Goal: Information Seeking & Learning: Learn about a topic

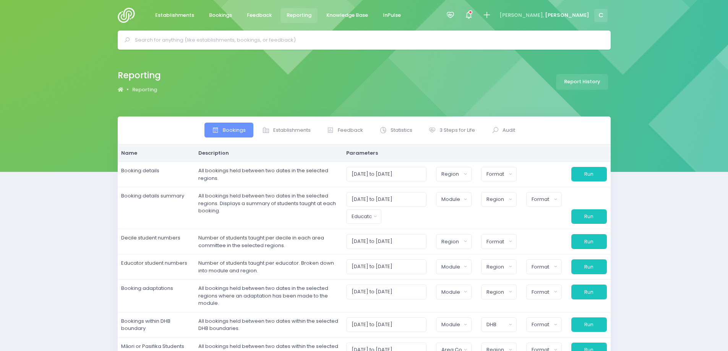
select select
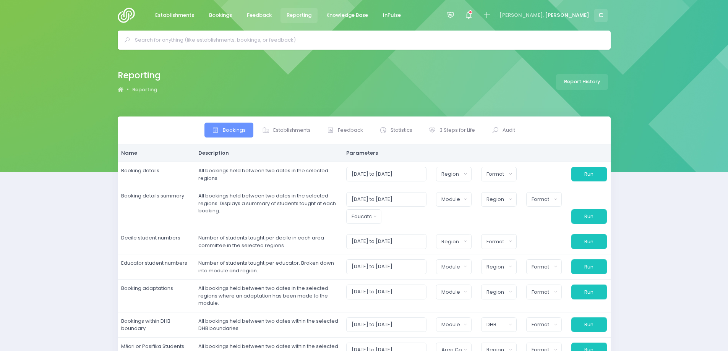
select select
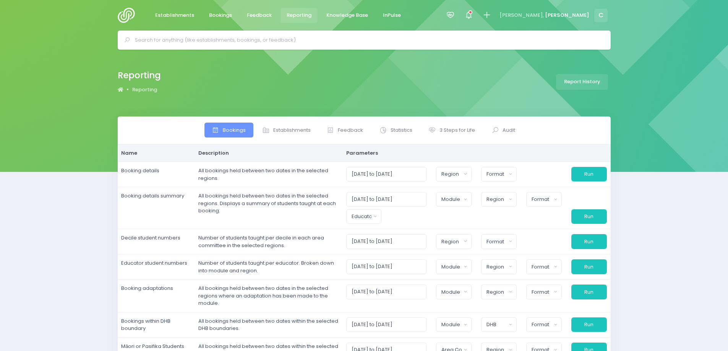
select select
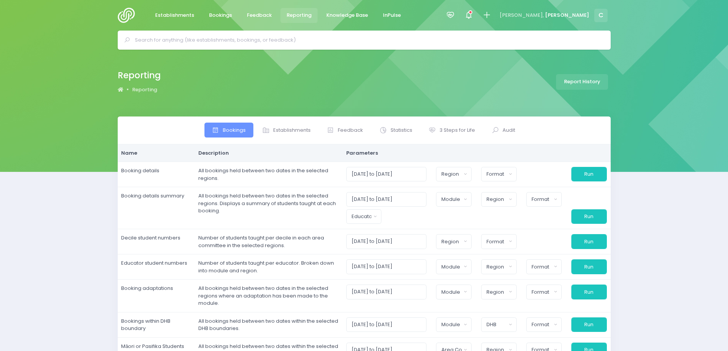
select select
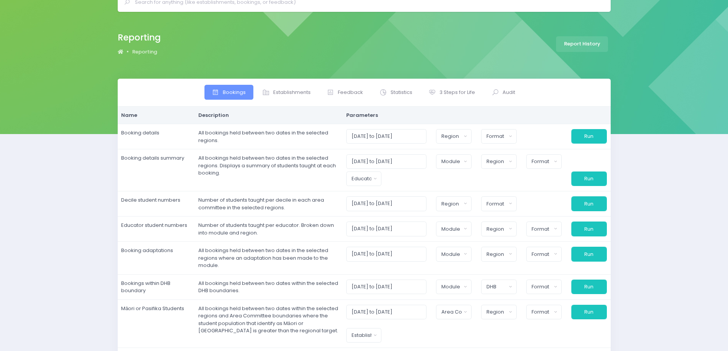
scroll to position [38, 0]
click at [348, 92] on span "Feedback" at bounding box center [350, 92] width 25 height 8
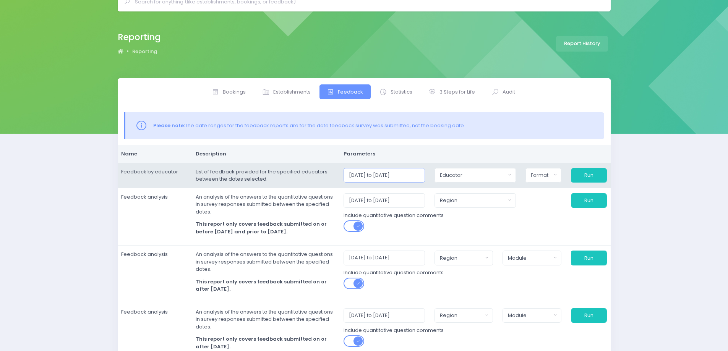
click at [419, 173] on input "01/10/2025 to 31/10/2025" at bounding box center [384, 175] width 81 height 15
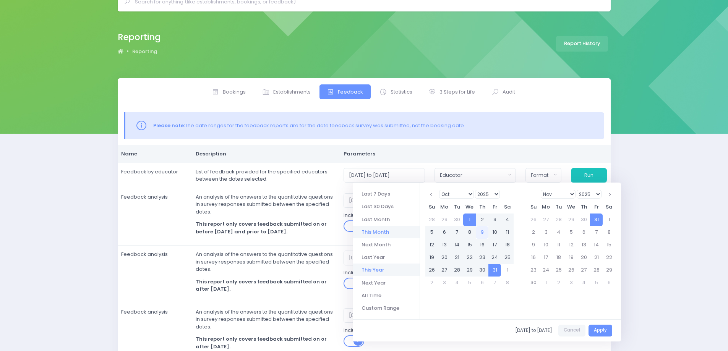
click at [378, 269] on li "This Year" at bounding box center [386, 270] width 67 height 13
type input "01/01/2025 to 31/12/2025"
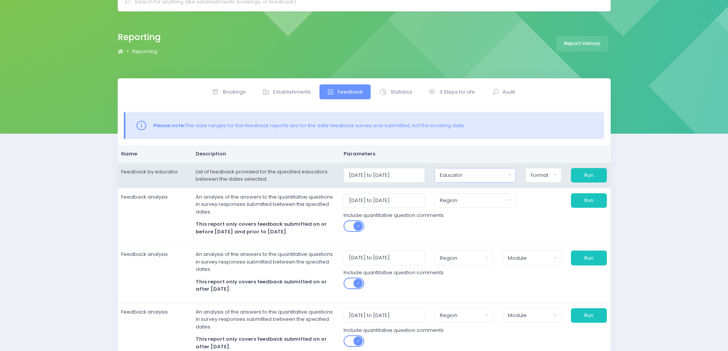
click at [471, 176] on div "Educator" at bounding box center [473, 176] width 66 height 8
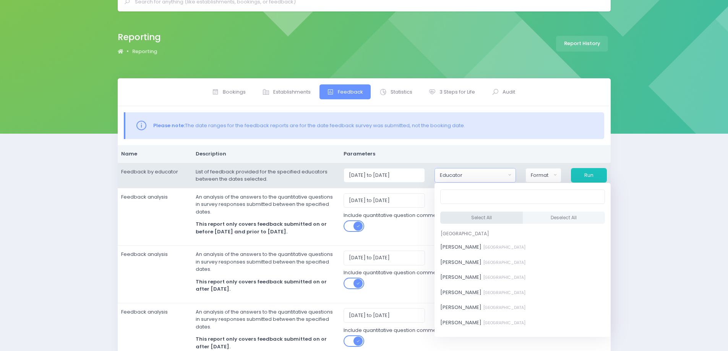
click at [476, 214] on button "Select All" at bounding box center [481, 218] width 83 height 13
select select "321315"
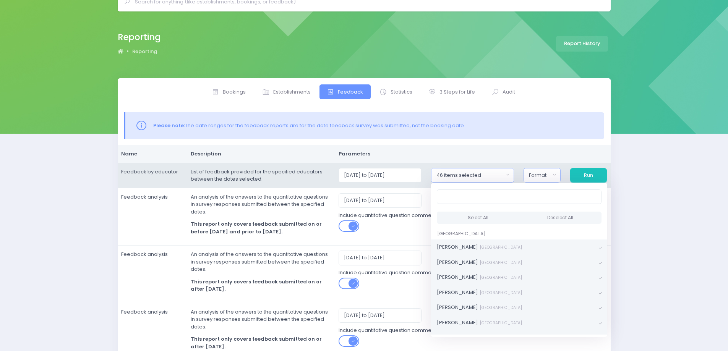
click at [546, 174] on div "Format" at bounding box center [539, 176] width 21 height 8
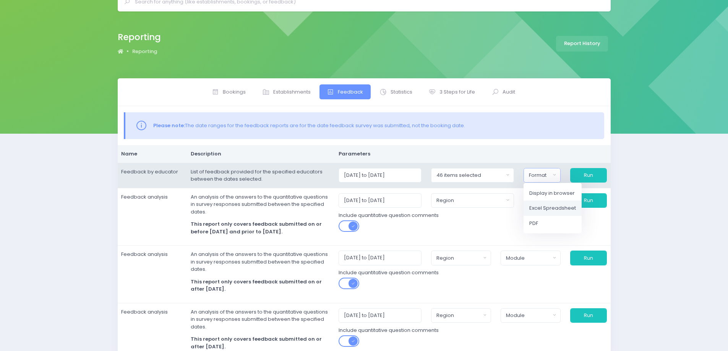
click at [544, 208] on span "Excel Spreadsheet" at bounding box center [552, 208] width 47 height 8
select select "excel"
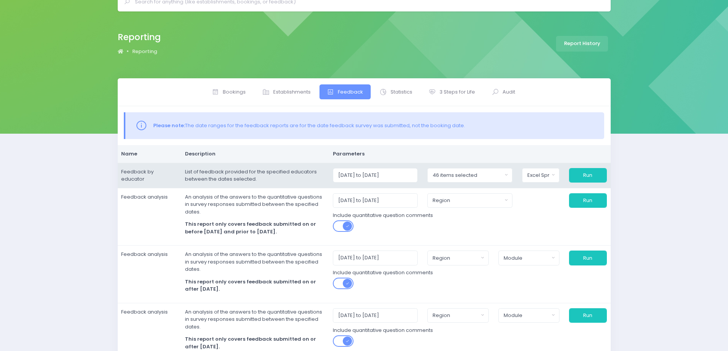
click at [544, 208] on div "Include quantitative question comments" at bounding box center [469, 221] width 283 height 27
click at [591, 174] on button "Run" at bounding box center [588, 175] width 38 height 15
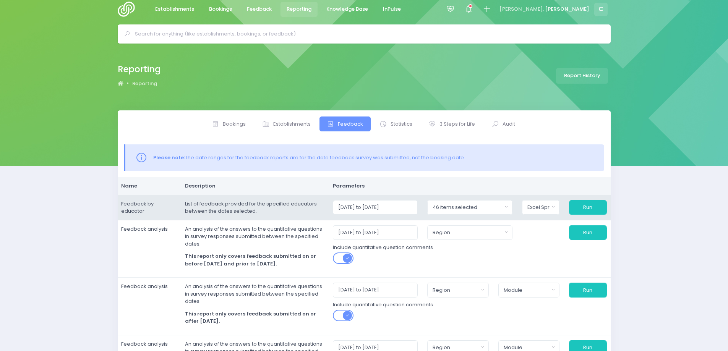
scroll to position [0, 0]
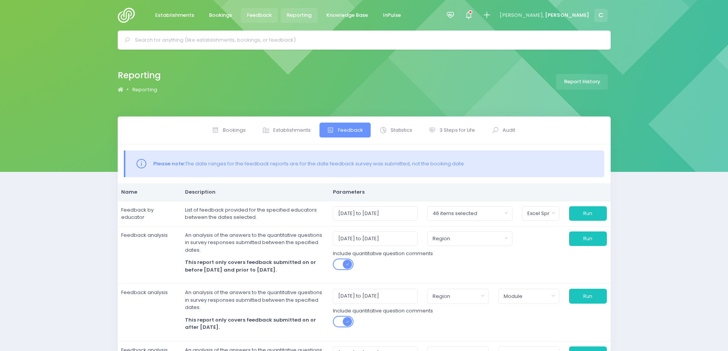
click at [253, 16] on span "Feedback" at bounding box center [259, 15] width 25 height 8
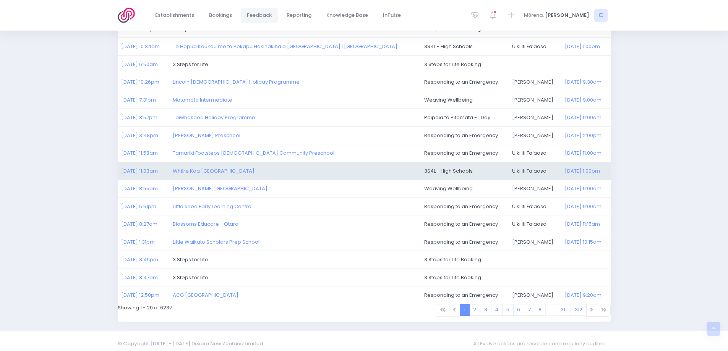
scroll to position [190, 0]
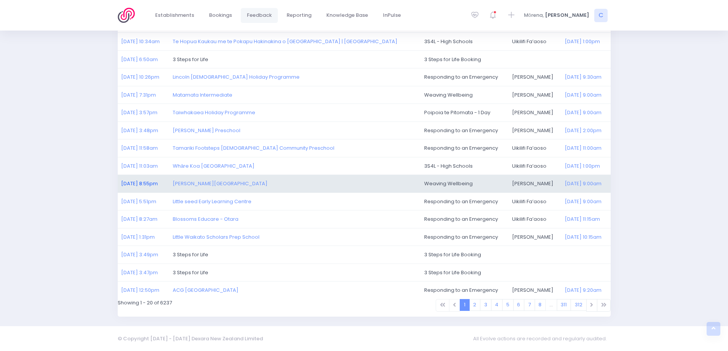
click at [136, 186] on link "05/10/2025 8:55pm" at bounding box center [139, 183] width 37 height 7
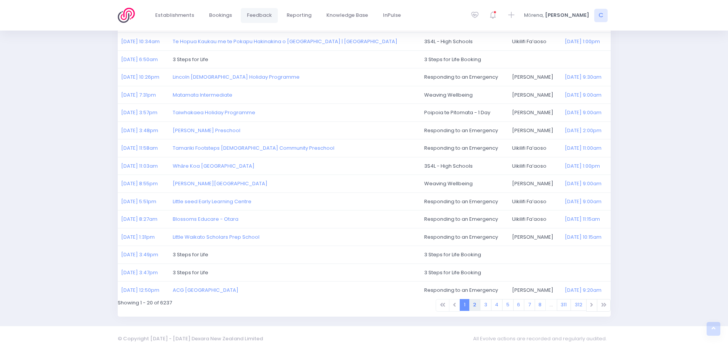
click at [476, 304] on link "2" at bounding box center [474, 305] width 11 height 12
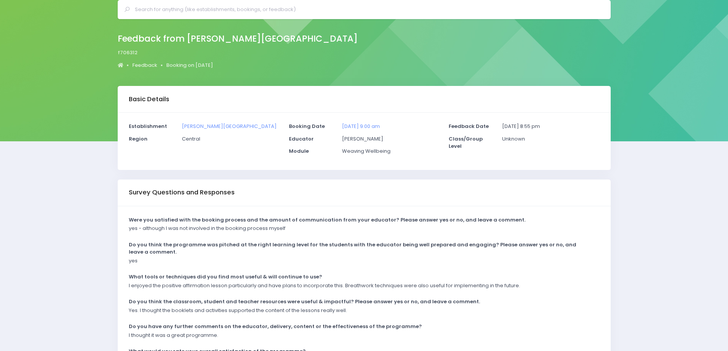
scroll to position [96, 0]
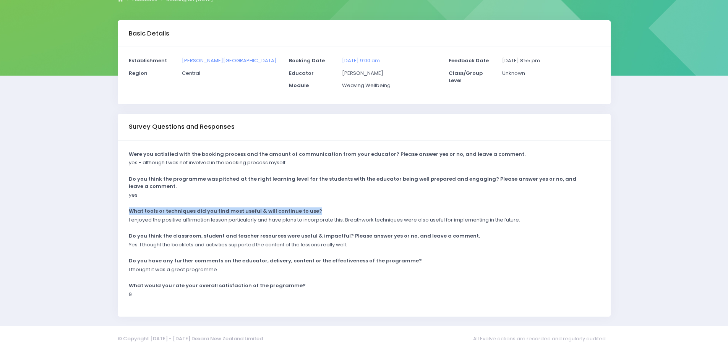
drag, startPoint x: 130, startPoint y: 209, endPoint x: 519, endPoint y: 212, distance: 389.9
click at [508, 209] on div "What tools or techniques did you find most useful & will continue to use?" at bounding box center [359, 212] width 471 height 9
click at [548, 232] on div "Were you satisfied with the booking process and the amount of communication fro…" at bounding box center [364, 229] width 493 height 177
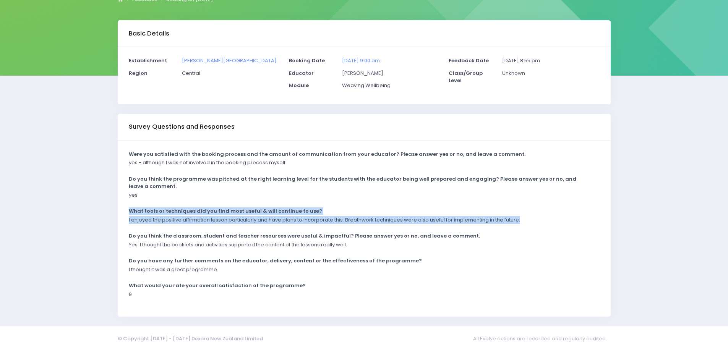
drag, startPoint x: 526, startPoint y: 217, endPoint x: 120, endPoint y: 211, distance: 406.7
click at [119, 211] on div "Were you satisfied with the booking process and the amount of communication fro…" at bounding box center [364, 229] width 493 height 177
copy div "What tools or techniques did you find most useful & will continue to use? I enj…"
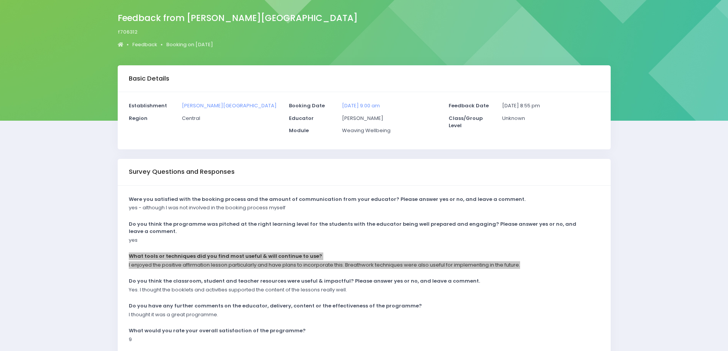
scroll to position [0, 0]
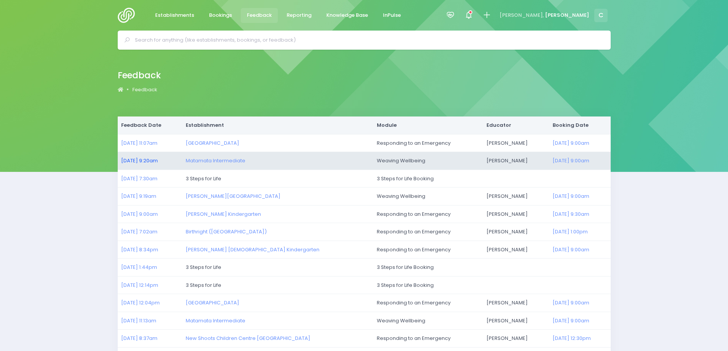
click at [138, 158] on link "02/10/2025 9:20am" at bounding box center [139, 160] width 37 height 7
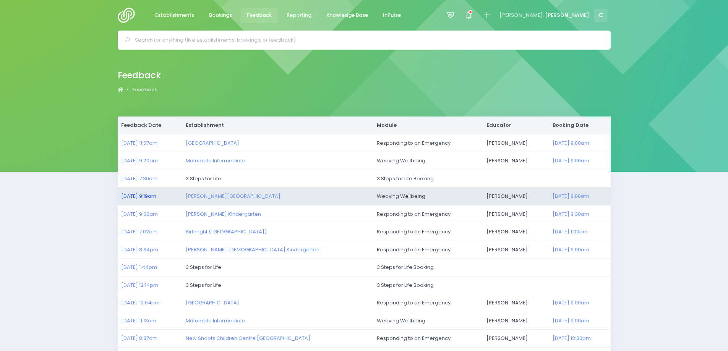
click at [135, 196] on link "01/10/2025 9:19am" at bounding box center [138, 196] width 35 height 7
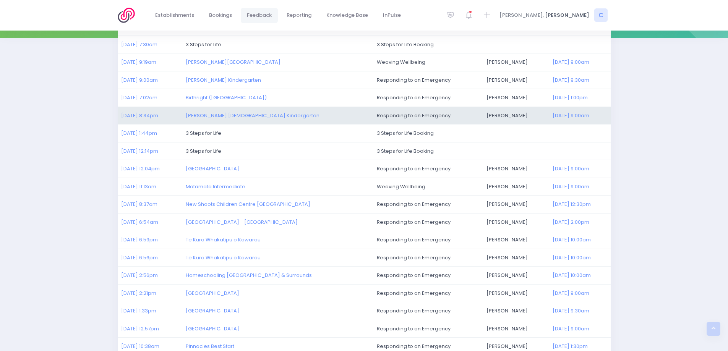
scroll to position [153, 0]
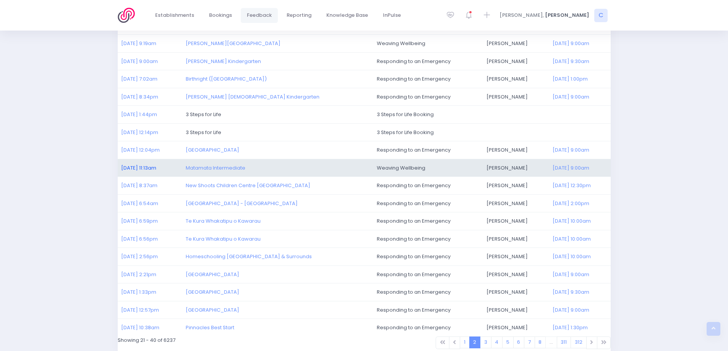
click at [141, 168] on link "30/09/2025 11:13am" at bounding box center [138, 167] width 35 height 7
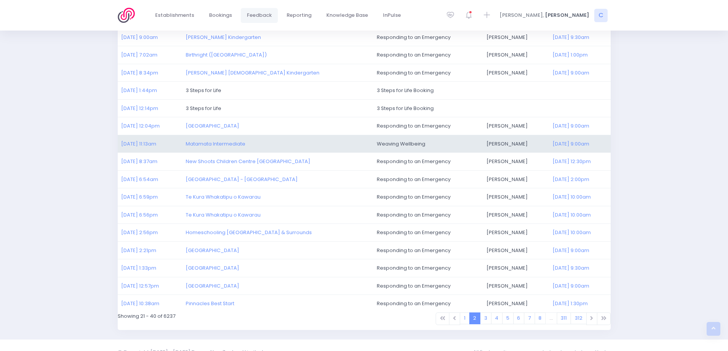
scroll to position [190, 0]
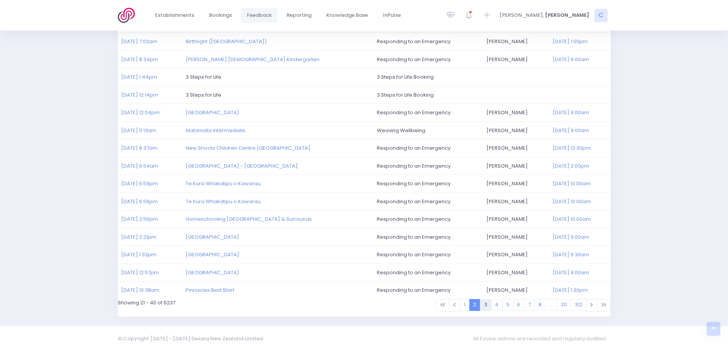
click at [487, 304] on link "3" at bounding box center [485, 305] width 11 height 12
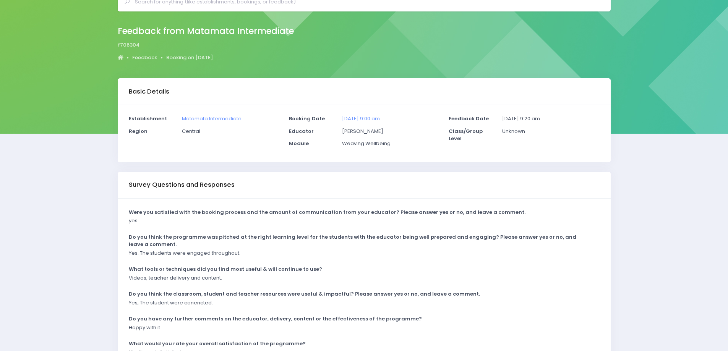
scroll to position [76, 0]
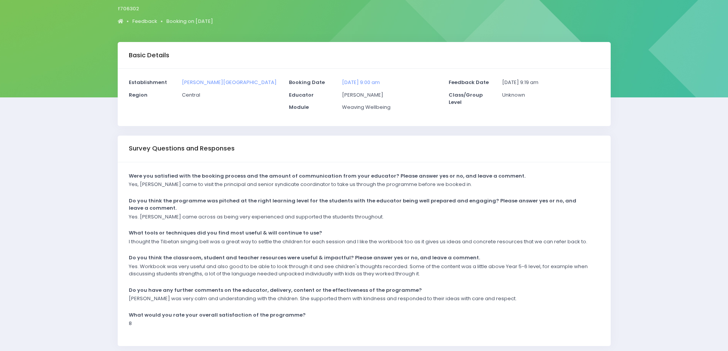
scroll to position [76, 0]
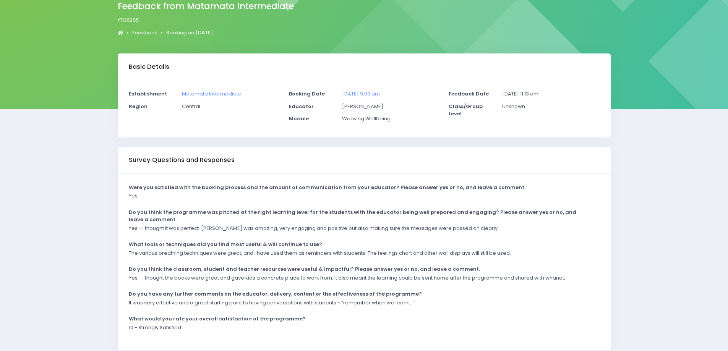
scroll to position [76, 0]
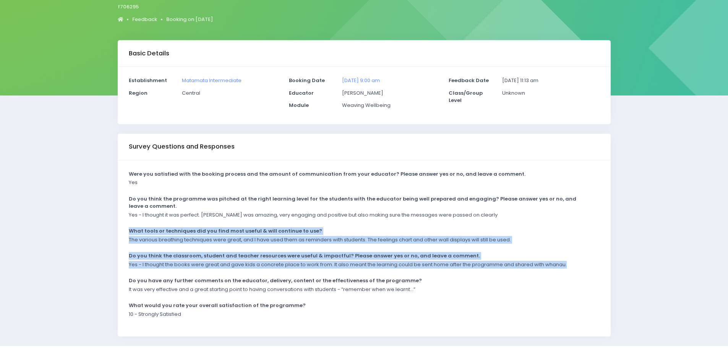
drag, startPoint x: 571, startPoint y: 261, endPoint x: 123, endPoint y: 231, distance: 449.8
click at [123, 231] on div "Were you satisfied with the booking process and the amount of communication fro…" at bounding box center [364, 249] width 493 height 177
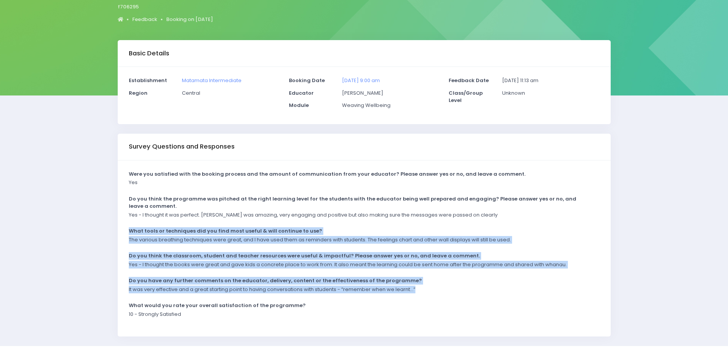
drag, startPoint x: 130, startPoint y: 230, endPoint x: 425, endPoint y: 289, distance: 301.3
click at [425, 289] on div "Were you satisfied with the booking process and the amount of communication fro…" at bounding box center [364, 249] width 493 height 177
copy div "What tools or techniques did you find most useful & will continue to use? The v…"
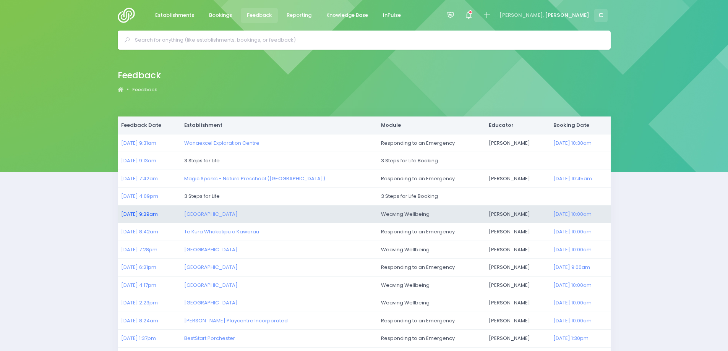
click at [138, 214] on link "[DATE] 9:29am" at bounding box center [139, 214] width 37 height 7
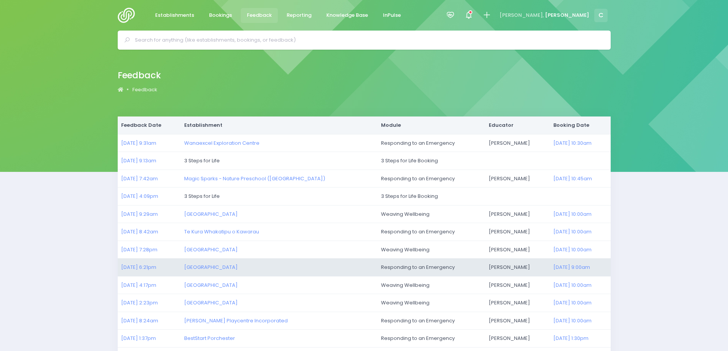
scroll to position [38, 0]
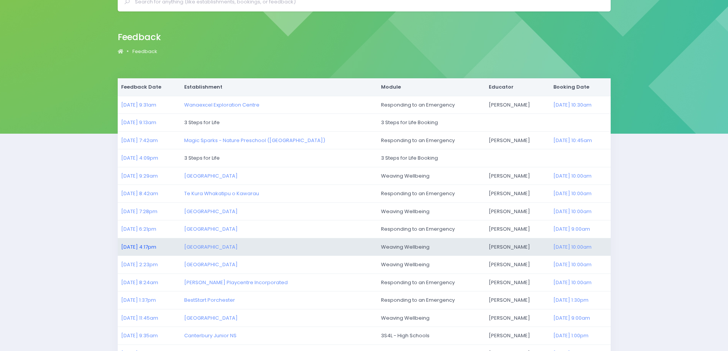
click at [135, 245] on link "[DATE] 4:17pm" at bounding box center [138, 246] width 35 height 7
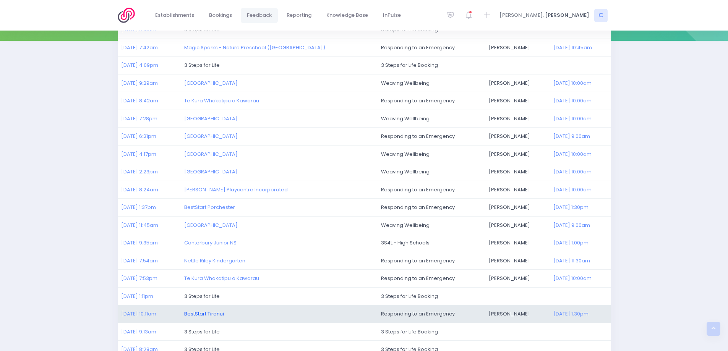
scroll to position [190, 0]
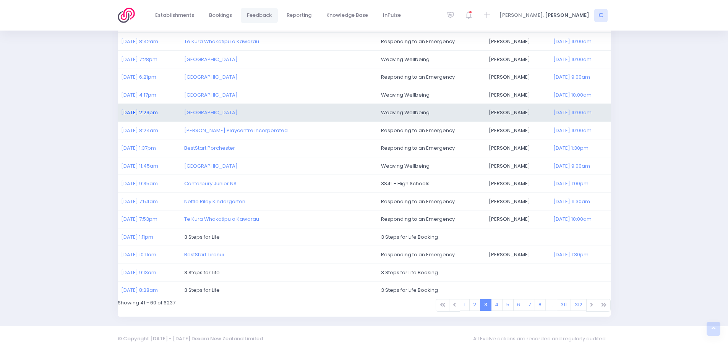
click at [138, 111] on link "[DATE] 2:23pm" at bounding box center [139, 112] width 37 height 7
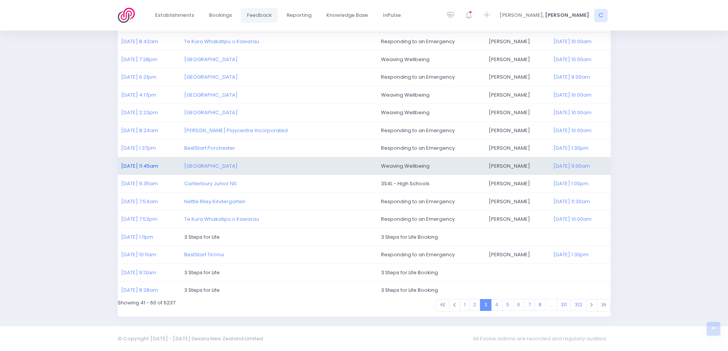
click at [135, 165] on link "24/09/2025 11:45am" at bounding box center [139, 165] width 37 height 7
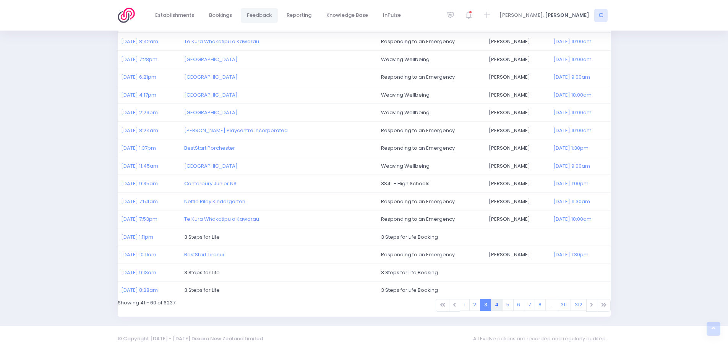
click at [498, 305] on link "4" at bounding box center [497, 305] width 12 height 12
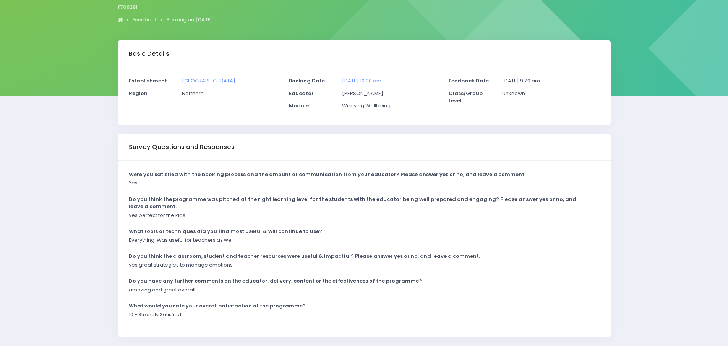
scroll to position [76, 0]
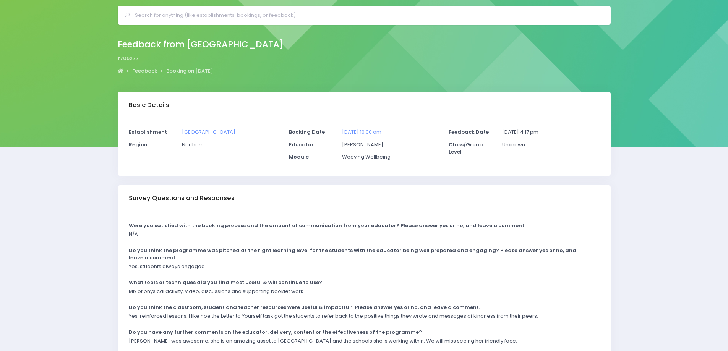
scroll to position [38, 0]
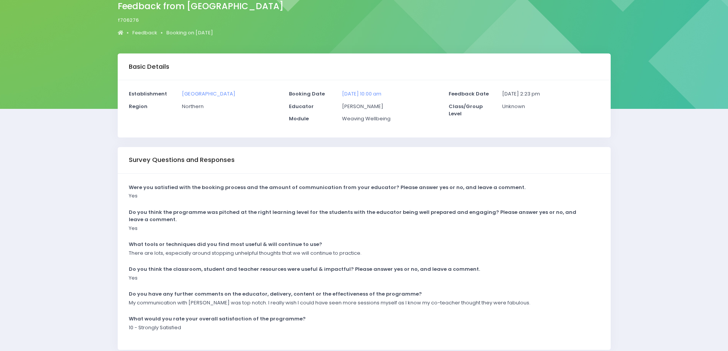
scroll to position [76, 0]
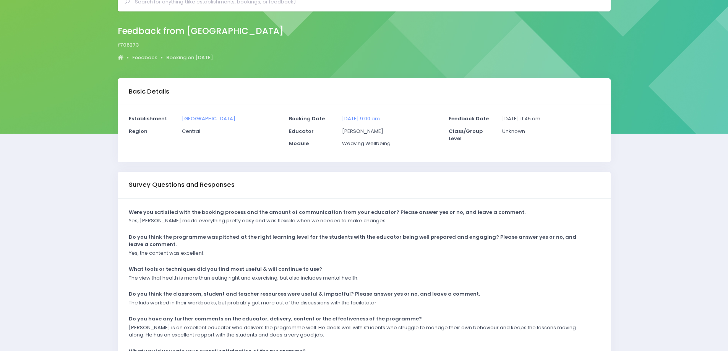
scroll to position [76, 0]
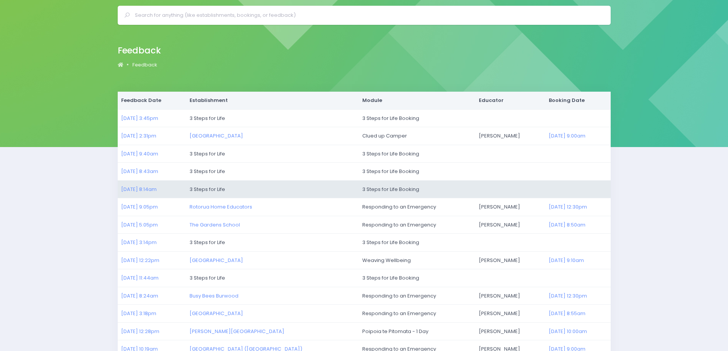
scroll to position [38, 0]
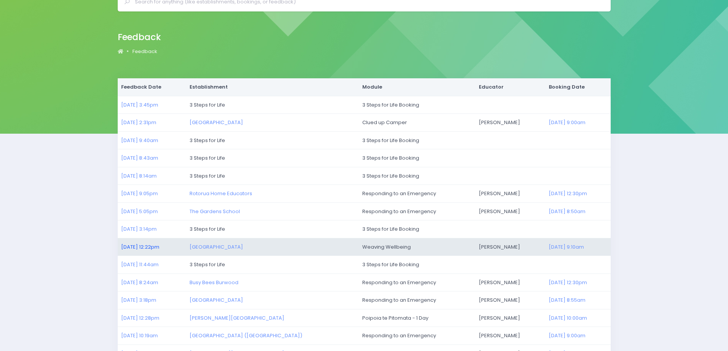
click at [133, 246] on link "[DATE] 12:22pm" at bounding box center [140, 246] width 38 height 7
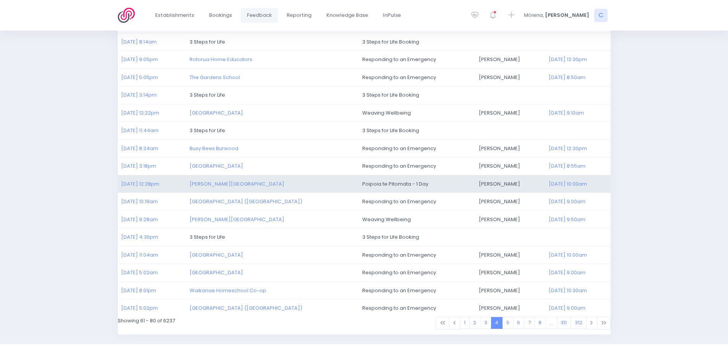
scroll to position [190, 0]
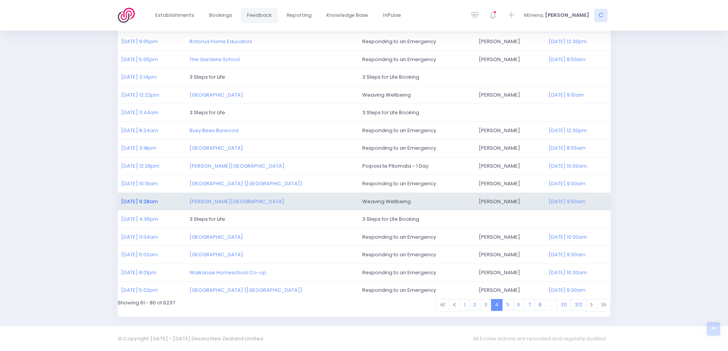
click at [143, 201] on link "[DATE] 9:28am" at bounding box center [139, 201] width 37 height 7
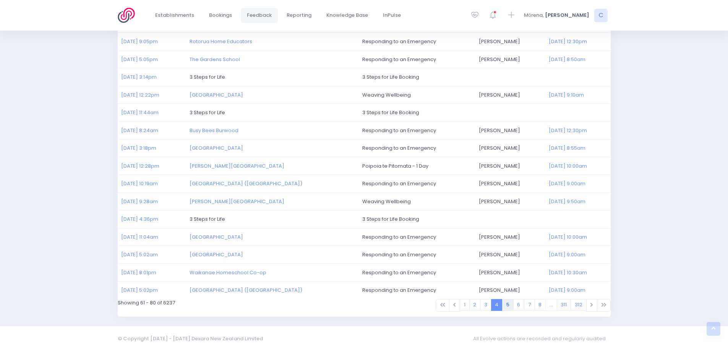
click at [508, 305] on link "5" at bounding box center [507, 305] width 11 height 12
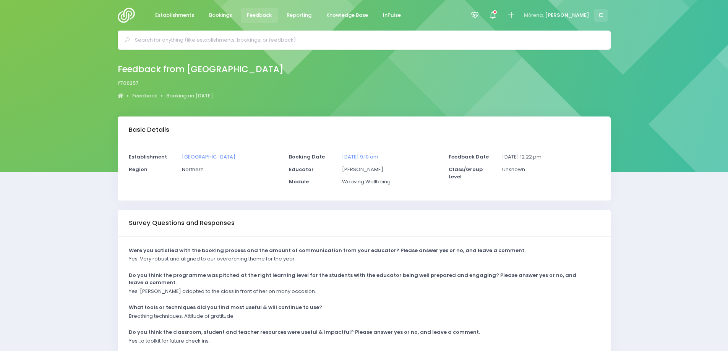
scroll to position [38, 0]
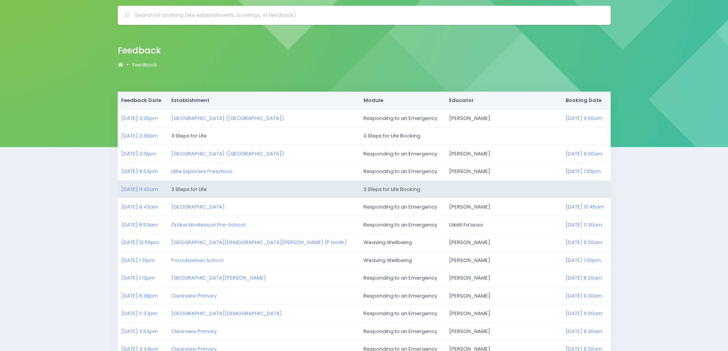
scroll to position [38, 0]
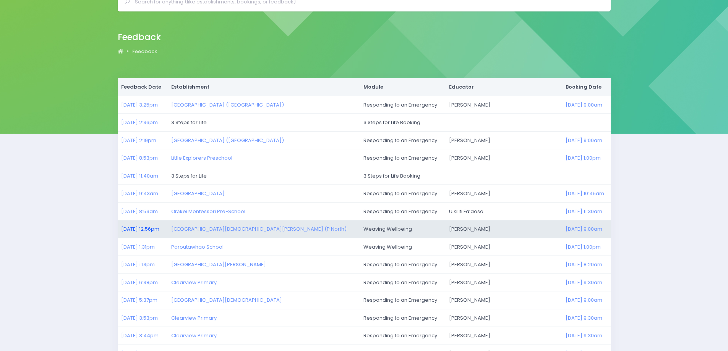
click at [130, 229] on link "[DATE] 12:56pm" at bounding box center [140, 229] width 38 height 7
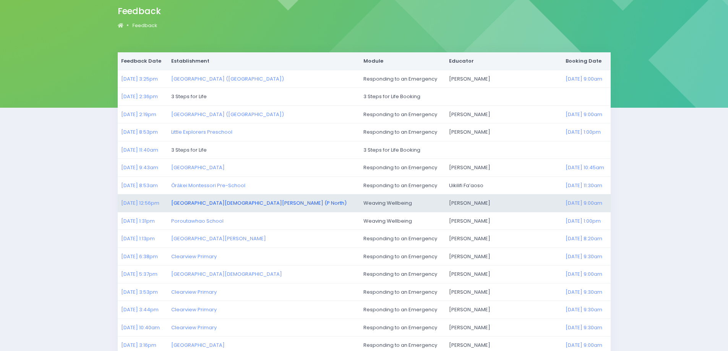
scroll to position [115, 0]
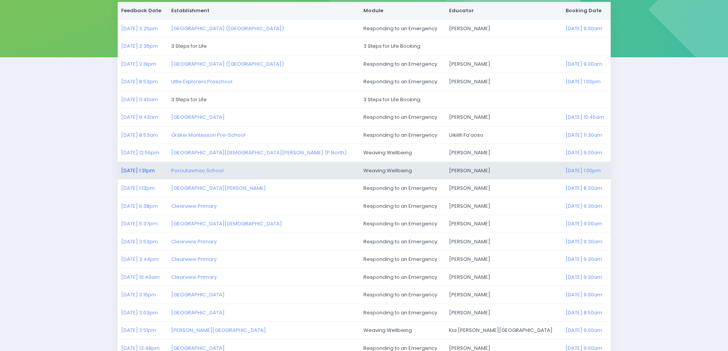
click at [131, 171] on link "13/09/2025 1:31pm" at bounding box center [138, 170] width 34 height 7
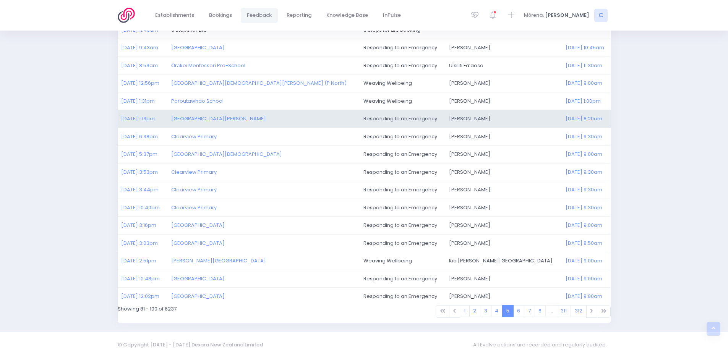
scroll to position [190, 0]
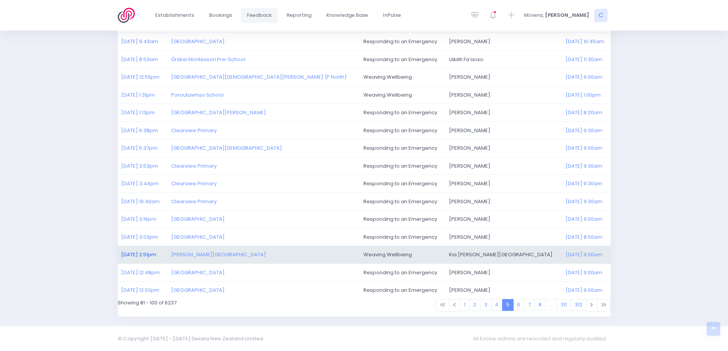
click at [141, 254] on link "10/09/2025 2:51pm" at bounding box center [138, 254] width 35 height 7
click at [141, 255] on link "10/09/2025 2:51pm" at bounding box center [138, 254] width 35 height 7
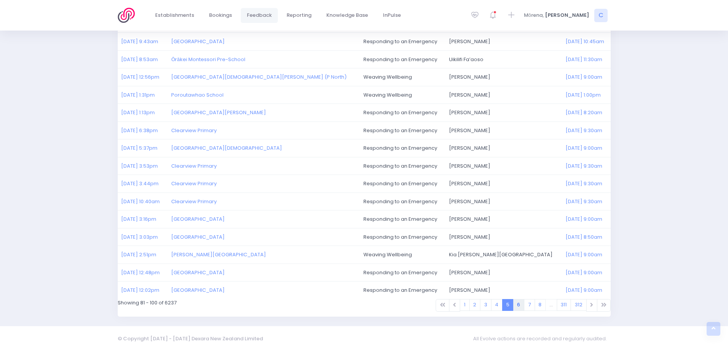
click at [520, 306] on link "6" at bounding box center [518, 305] width 11 height 12
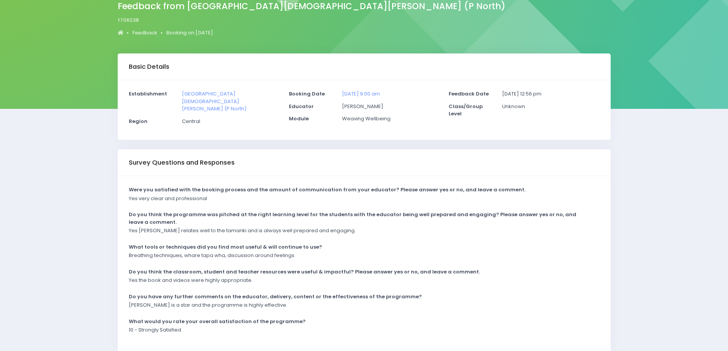
scroll to position [76, 0]
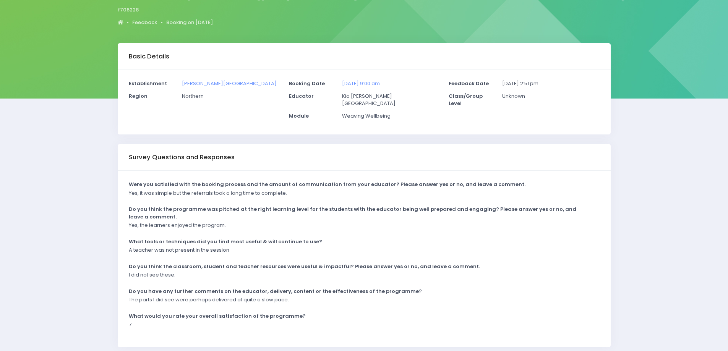
scroll to position [76, 0]
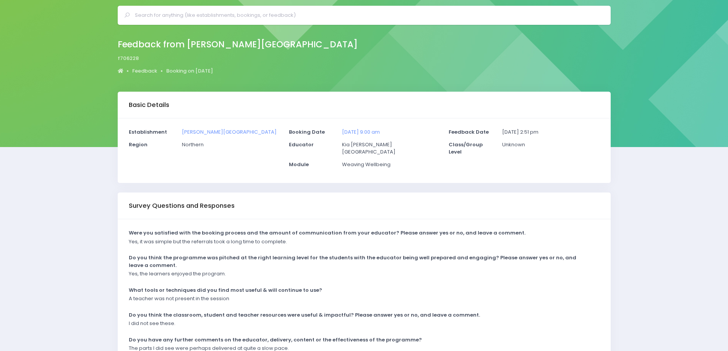
scroll to position [38, 0]
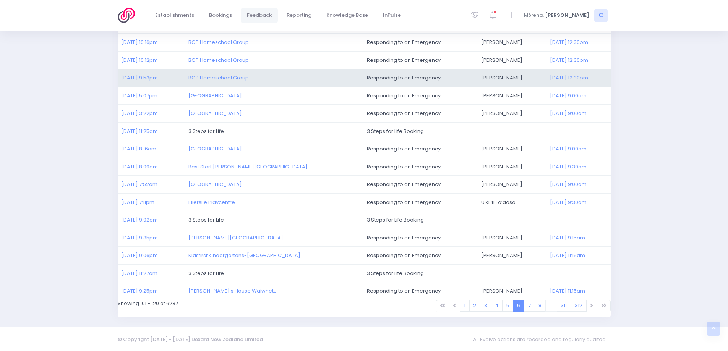
scroll to position [190, 0]
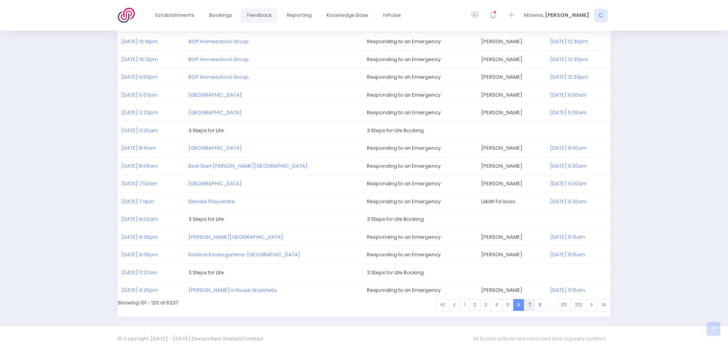
click at [530, 306] on link "7" at bounding box center [529, 305] width 11 height 12
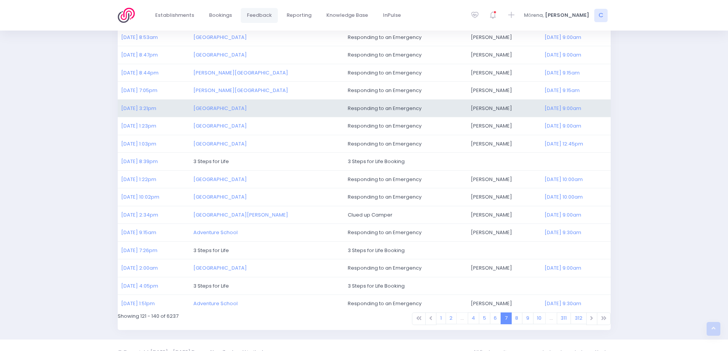
scroll to position [190, 0]
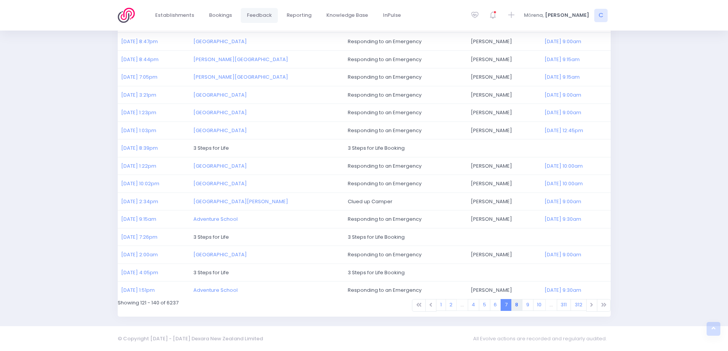
click at [519, 305] on link "8" at bounding box center [516, 305] width 11 height 12
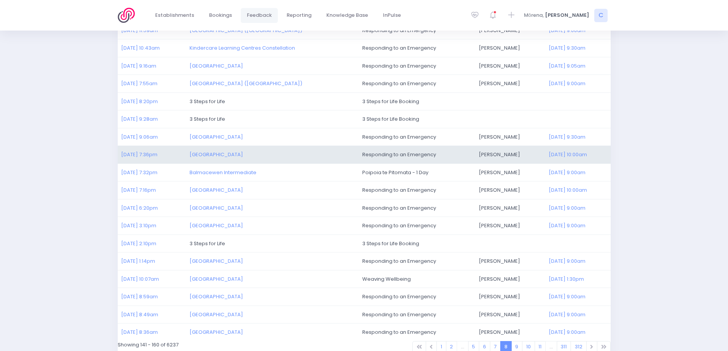
scroll to position [190, 0]
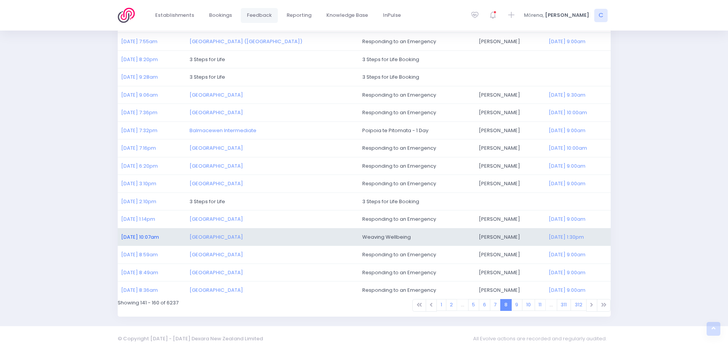
click at [150, 237] on link "[DATE] 10:07am" at bounding box center [140, 237] width 38 height 7
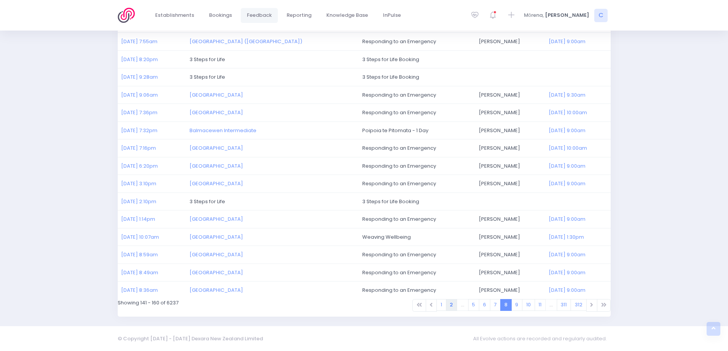
click at [451, 305] on link "2" at bounding box center [451, 305] width 11 height 12
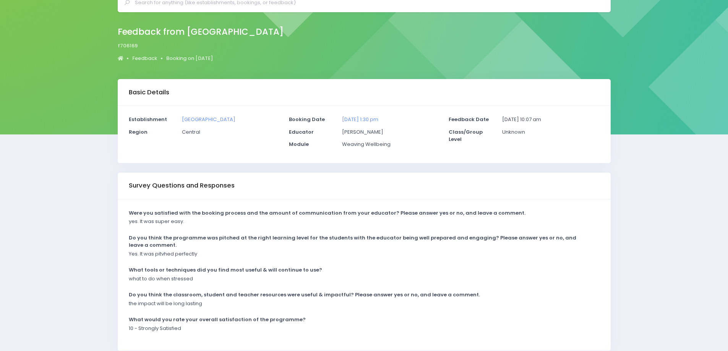
scroll to position [71, 0]
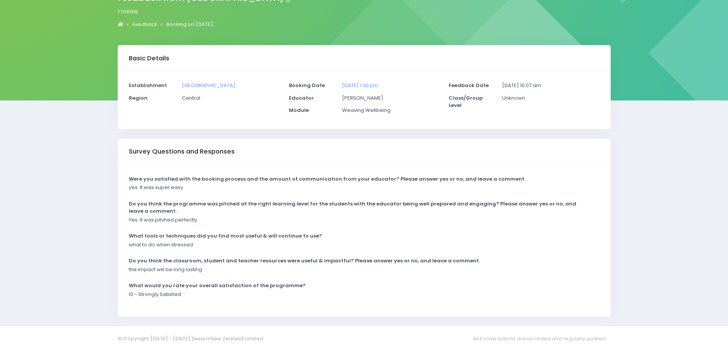
click at [210, 272] on div "the impact will be long lasting" at bounding box center [359, 272] width 471 height 13
click at [129, 259] on strong "Do you think the classroom, student and teacher resources were useful & impactf…" at bounding box center [304, 260] width 351 height 7
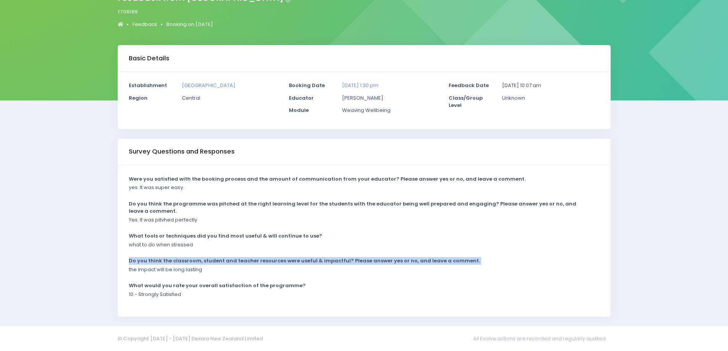
click at [129, 259] on strong "Do you think the classroom, student and teacher resources were useful & impactf…" at bounding box center [304, 260] width 351 height 7
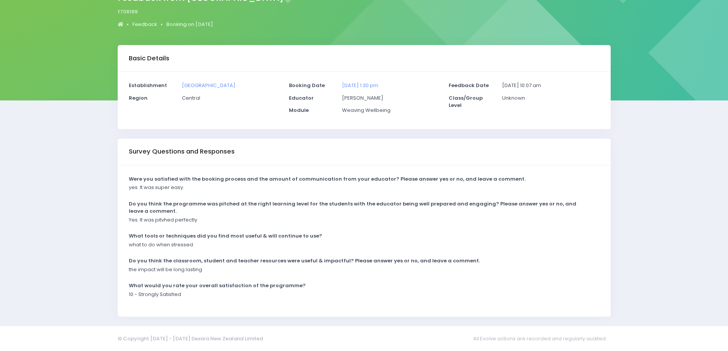
click at [202, 276] on div "the impact will be long lasting" at bounding box center [359, 272] width 471 height 13
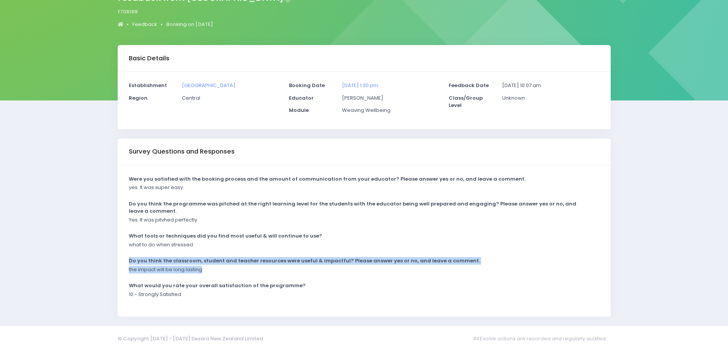
drag, startPoint x: 129, startPoint y: 260, endPoint x: 203, endPoint y: 271, distance: 74.9
click at [203, 271] on div "Were you satisfied with the booking process and the amount of communication fro…" at bounding box center [364, 241] width 493 height 152
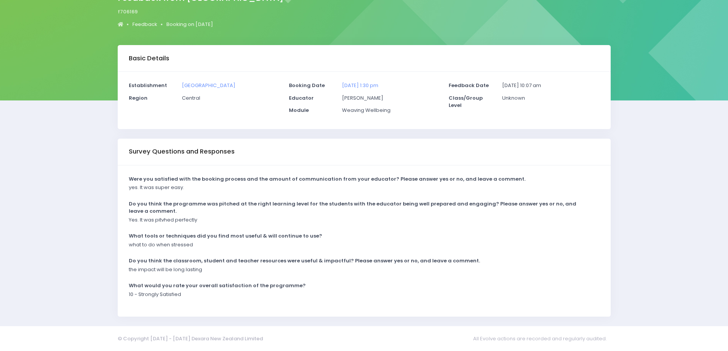
click at [62, 159] on div "Basic Details Establishment Waimarama School Region Central Booking Date" at bounding box center [364, 181] width 728 height 272
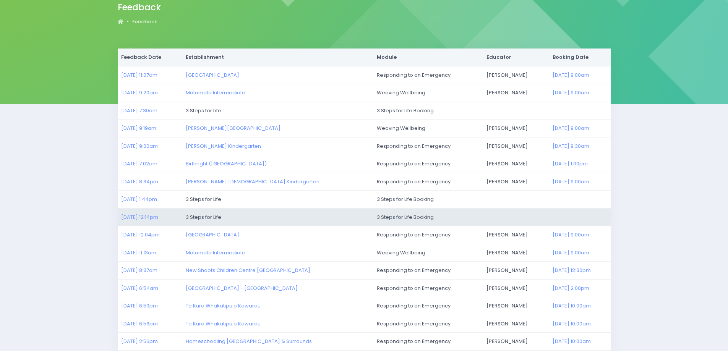
scroll to position [115, 0]
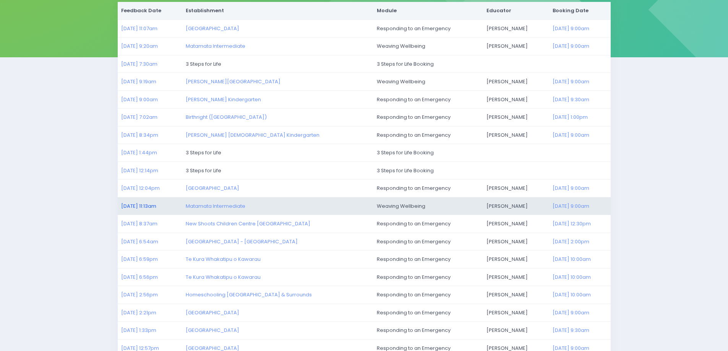
click at [138, 206] on link "[DATE] 11:13am" at bounding box center [138, 206] width 35 height 7
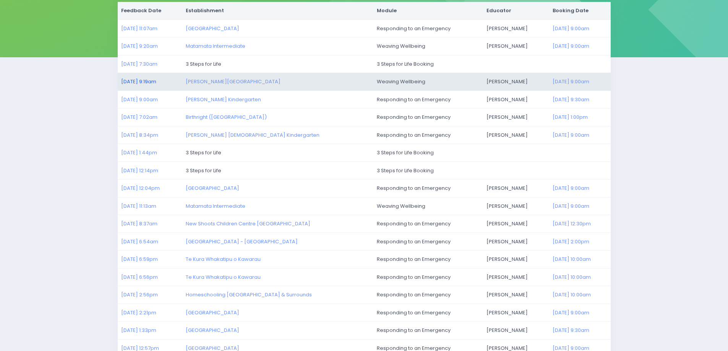
click at [143, 81] on link "[DATE] 9:19am" at bounding box center [138, 81] width 35 height 7
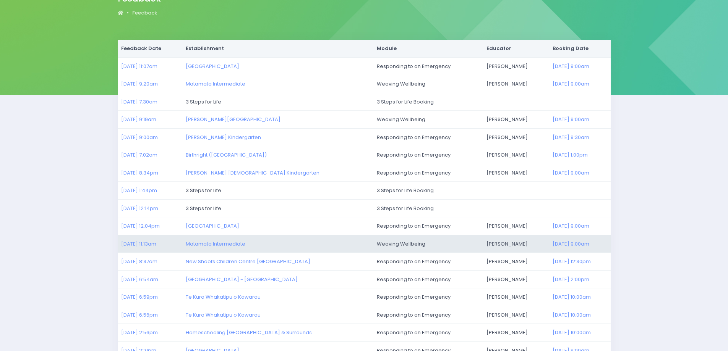
scroll to position [76, 0]
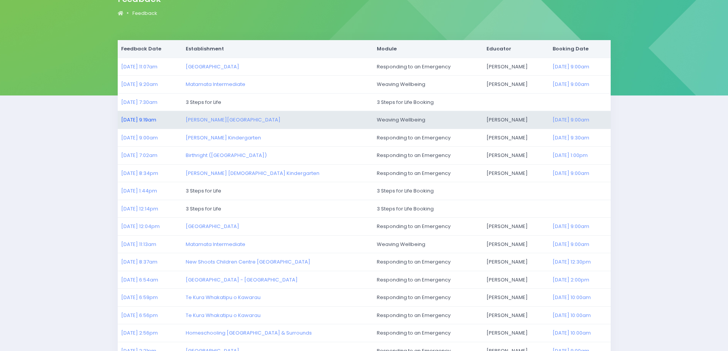
click at [155, 120] on link "[DATE] 9:19am" at bounding box center [138, 119] width 35 height 7
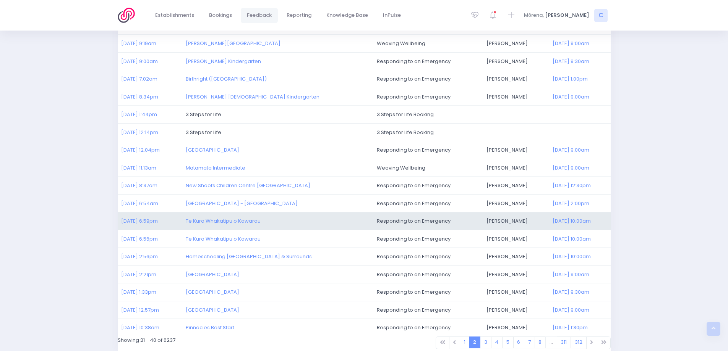
scroll to position [190, 0]
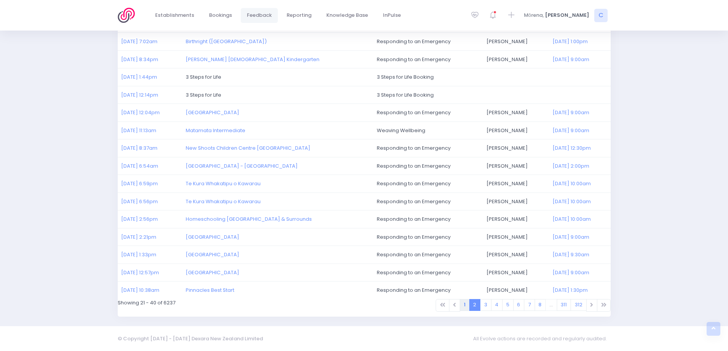
click at [467, 305] on link "1" at bounding box center [465, 305] width 10 height 12
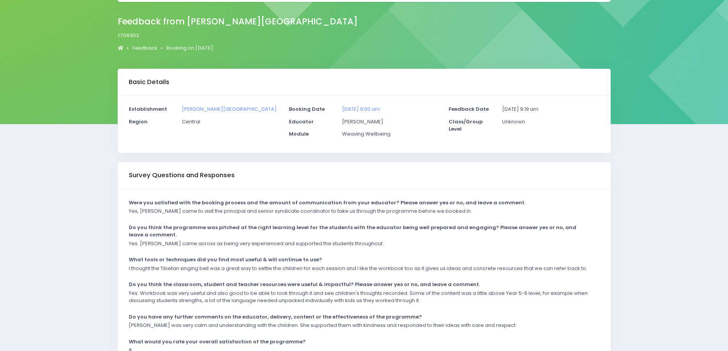
scroll to position [104, 0]
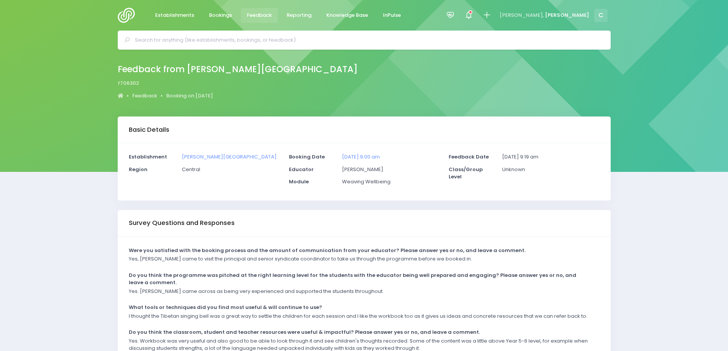
scroll to position [38, 0]
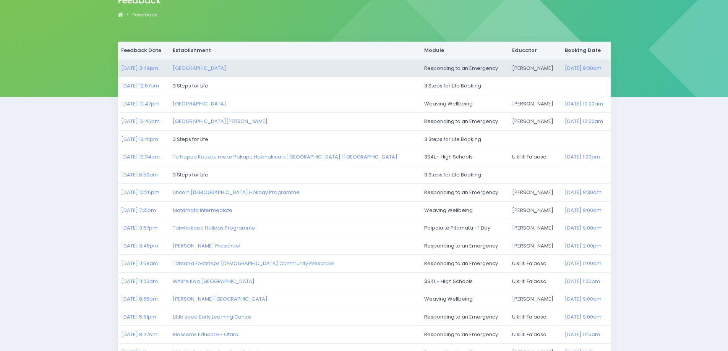
scroll to position [76, 0]
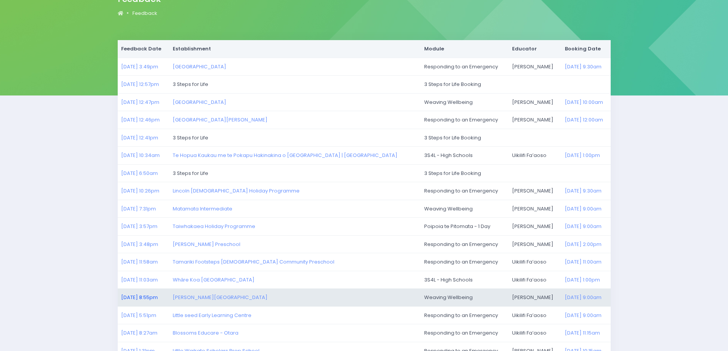
click at [148, 297] on link "05/10/2025 8:55pm" at bounding box center [139, 297] width 37 height 7
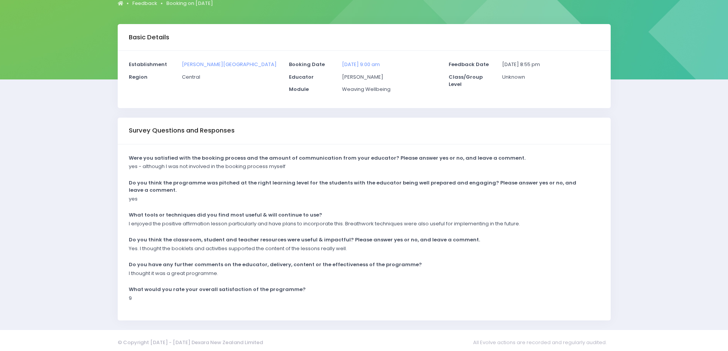
scroll to position [96, 0]
